Goal: Information Seeking & Learning: Learn about a topic

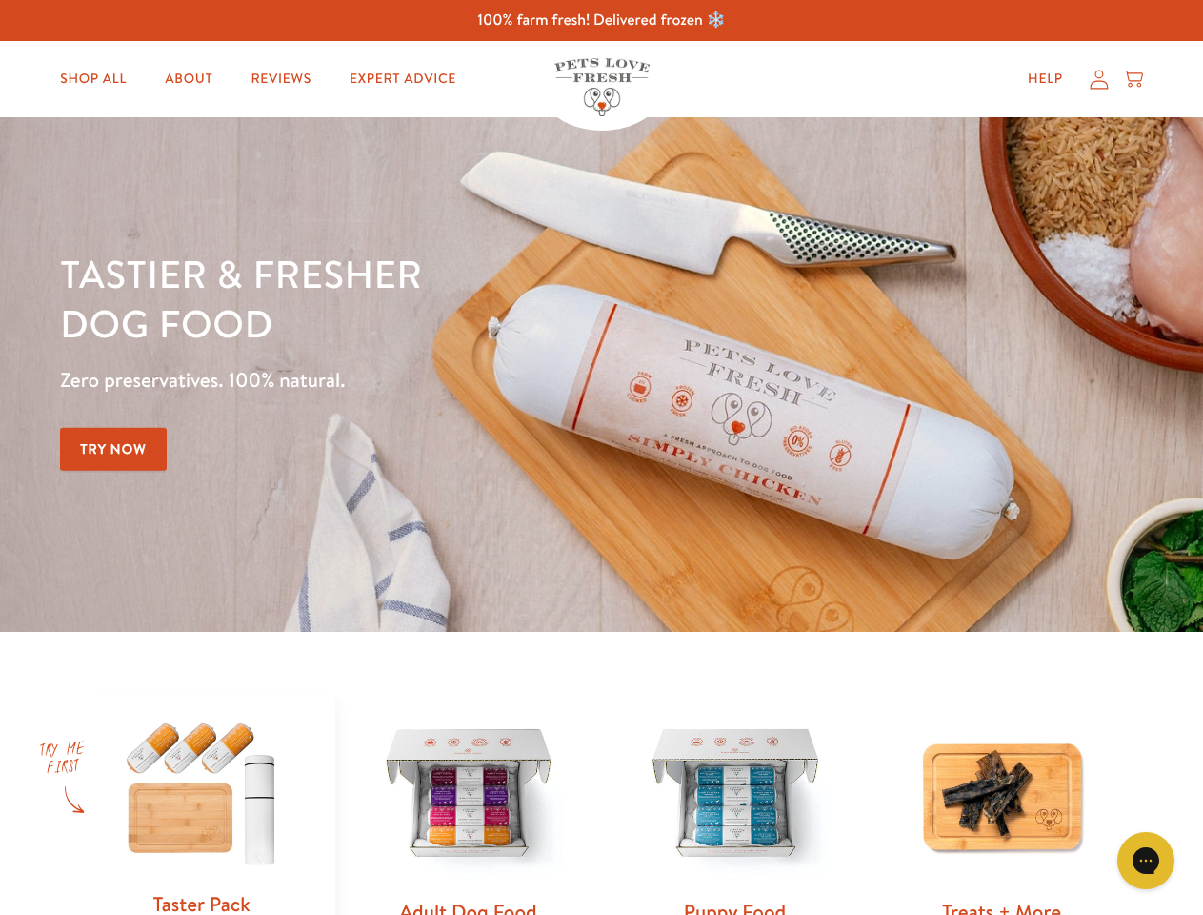
click at [601, 457] on div "Tastier & fresher dog food Zero preservatives. 100% natural. Try Now" at bounding box center [421, 375] width 722 height 252
click at [1146, 860] on icon "Gorgias live chat" at bounding box center [1146, 860] width 18 height 18
